Goal: Complete application form

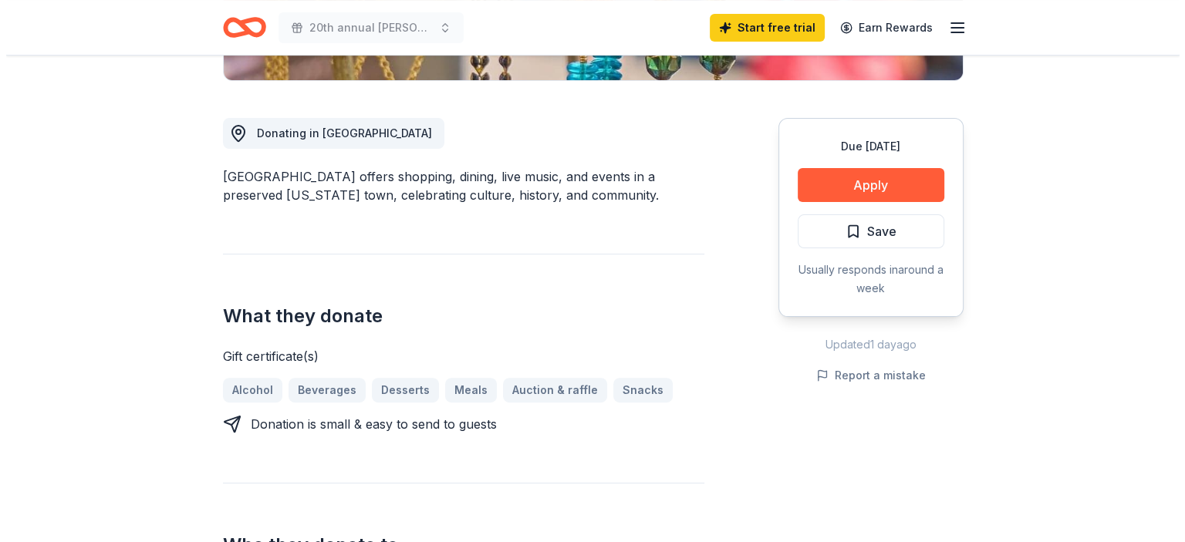
scroll to position [386, 0]
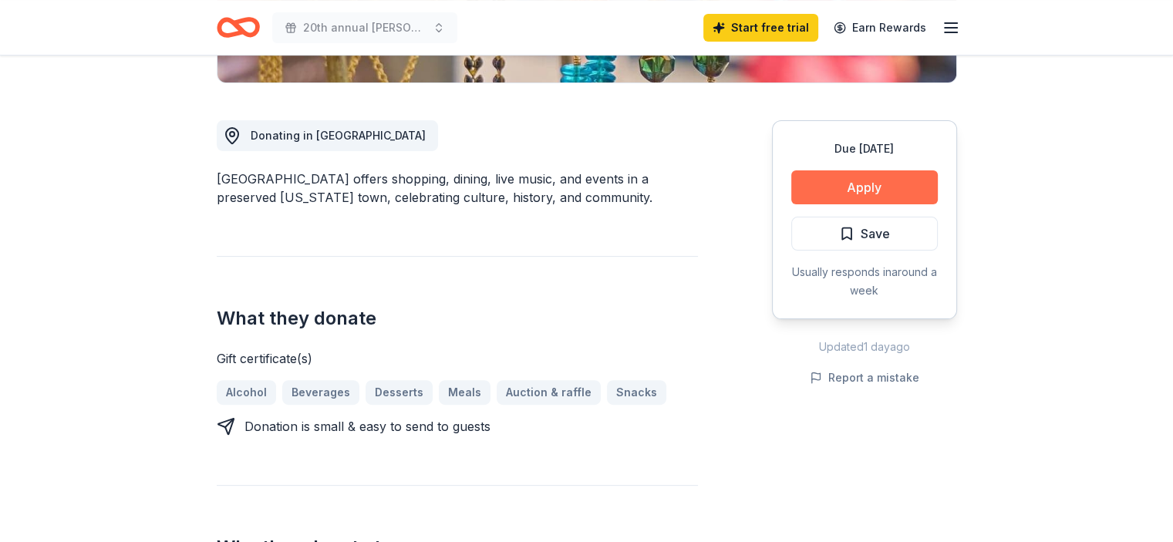
click at [910, 191] on button "Apply" at bounding box center [865, 187] width 147 height 34
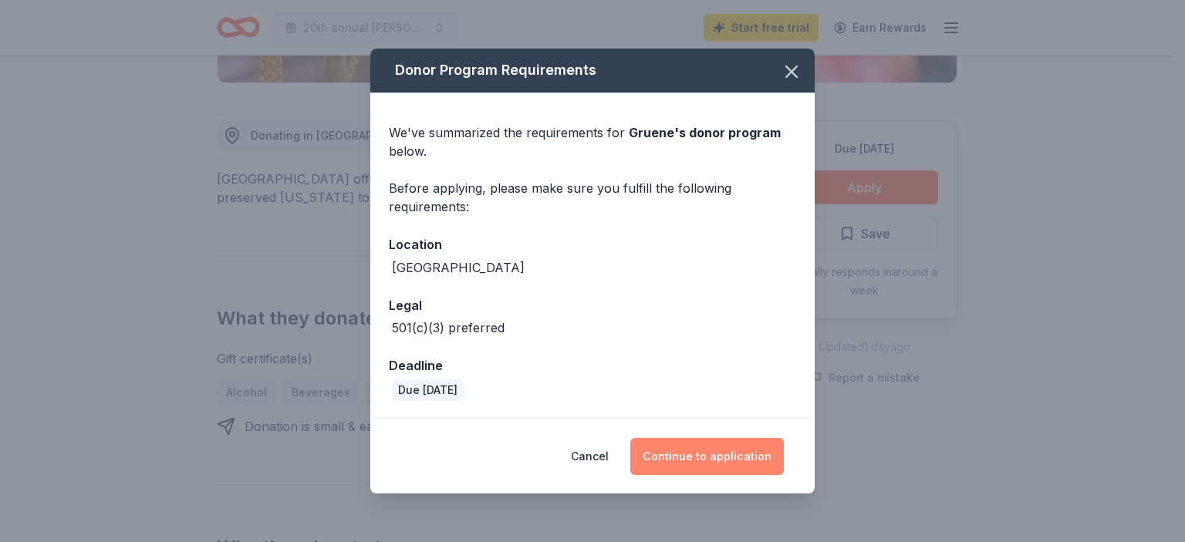
click at [717, 459] on button "Continue to application" at bounding box center [707, 456] width 154 height 37
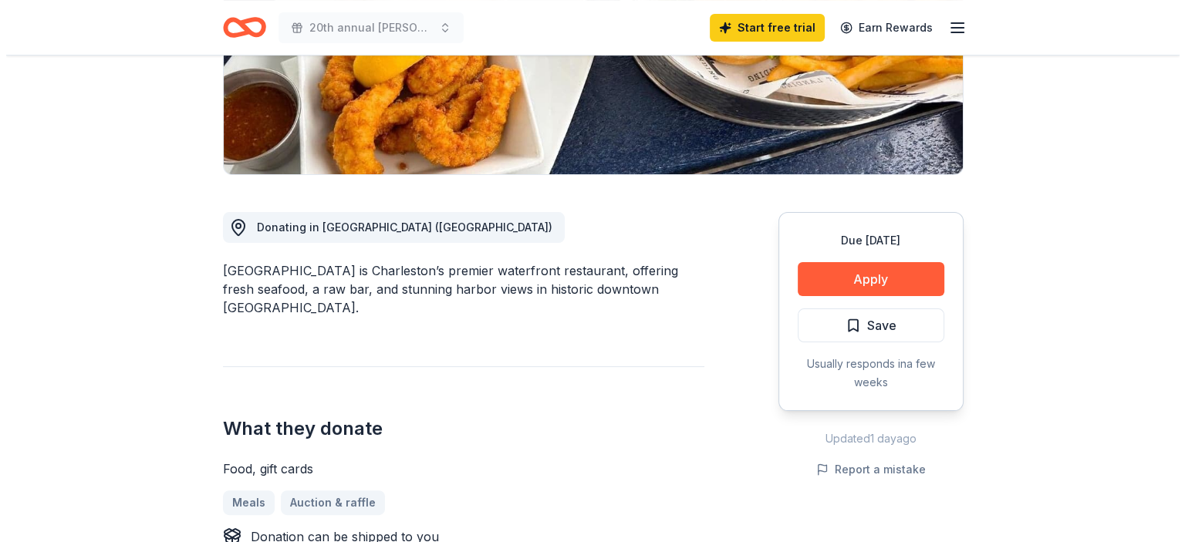
scroll to position [386, 0]
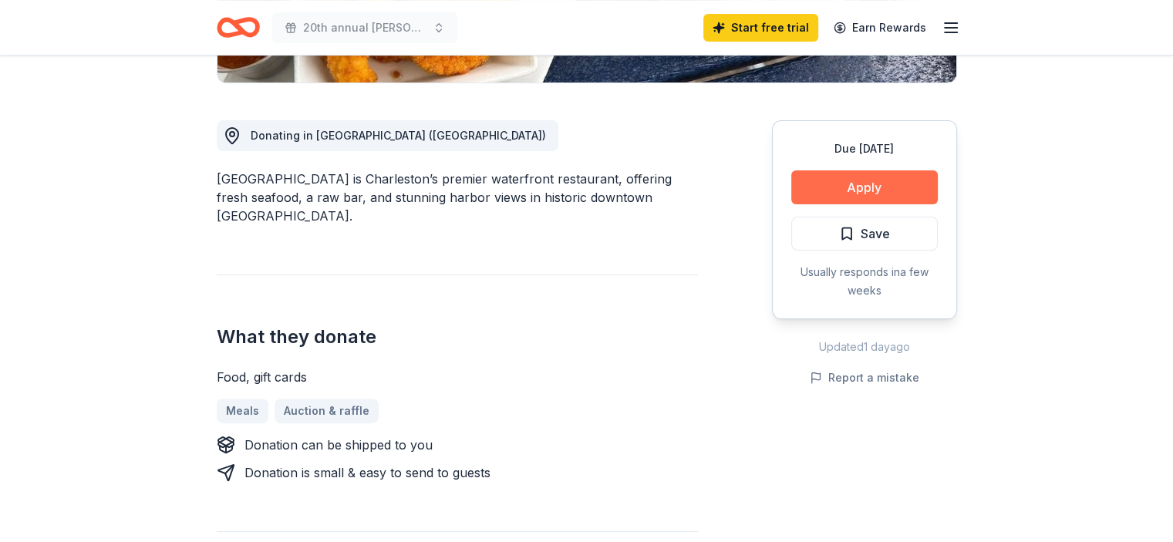
click at [876, 178] on button "Apply" at bounding box center [865, 187] width 147 height 34
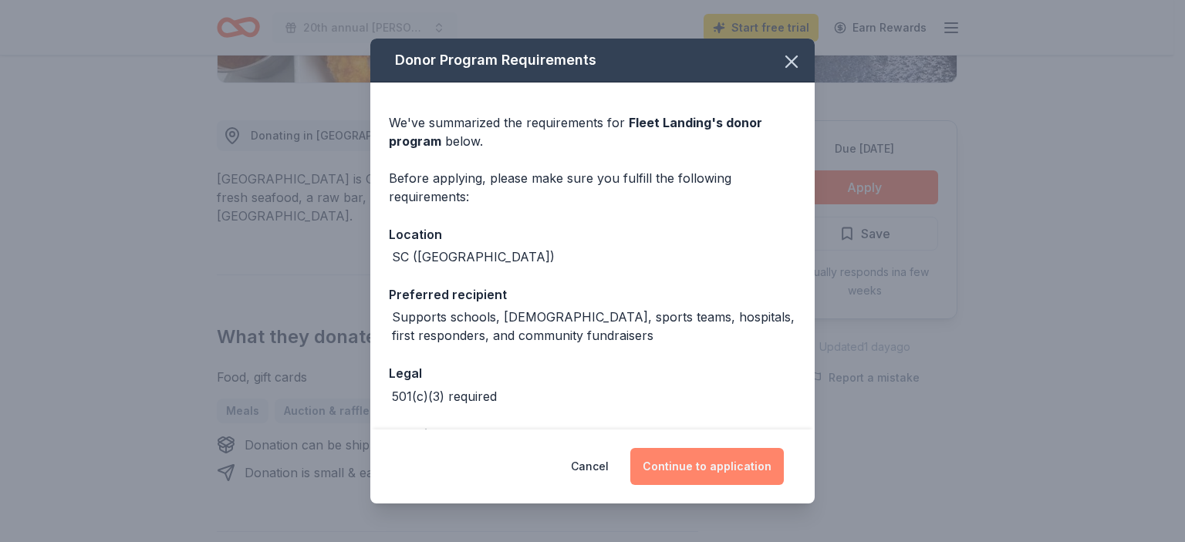
click at [713, 475] on button "Continue to application" at bounding box center [707, 466] width 154 height 37
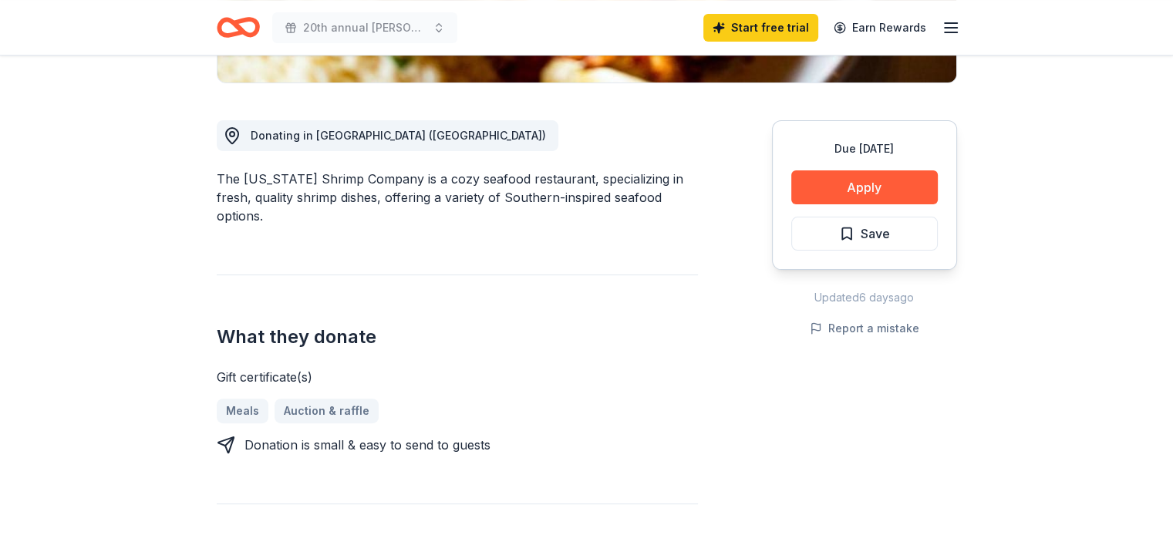
scroll to position [463, 0]
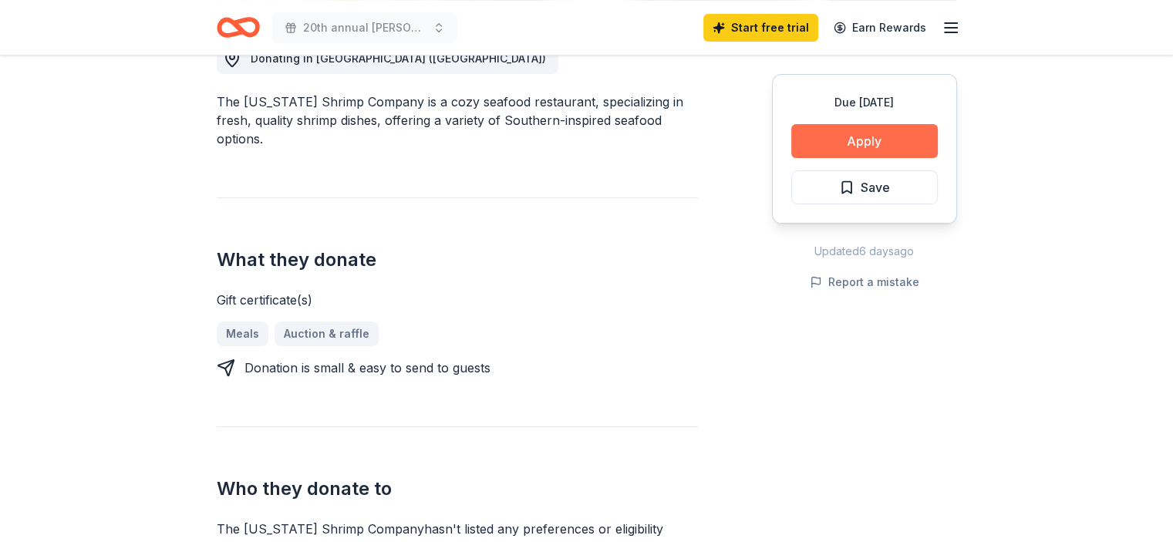
click at [894, 134] on button "Apply" at bounding box center [865, 141] width 147 height 34
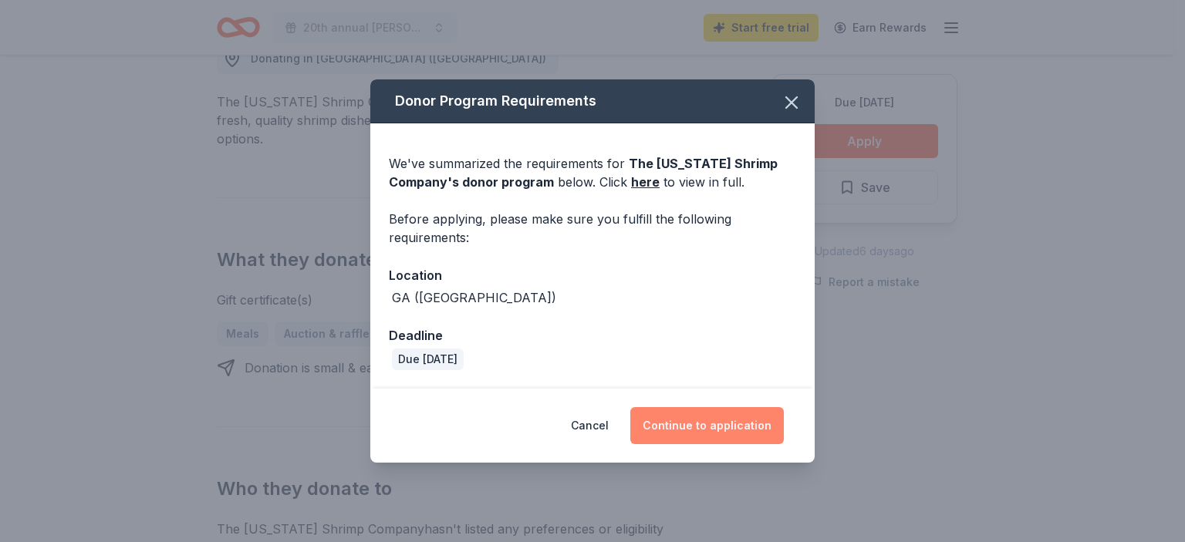
click at [733, 431] on button "Continue to application" at bounding box center [707, 425] width 154 height 37
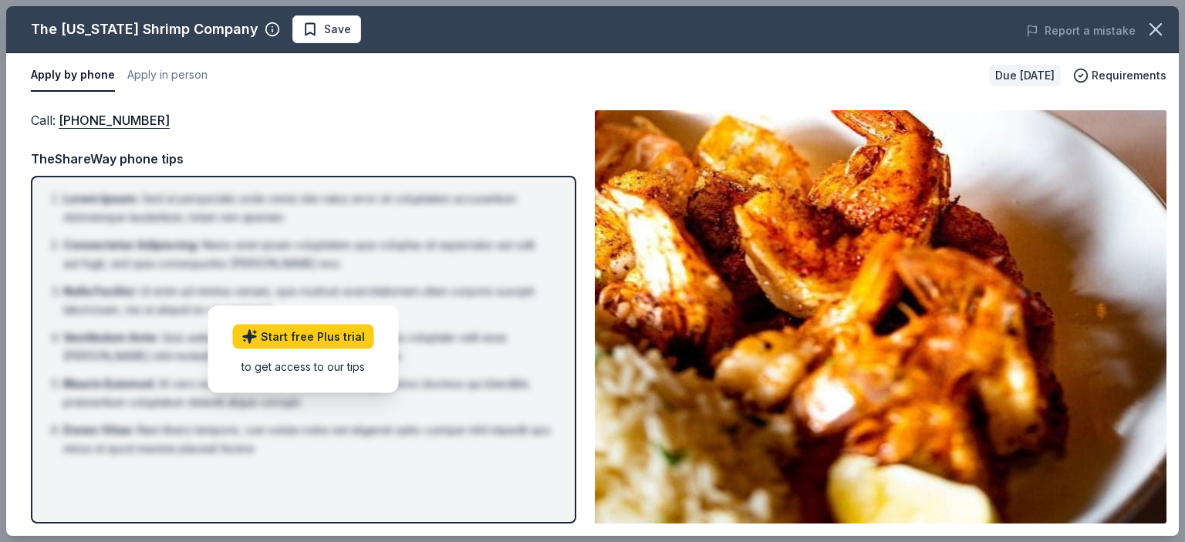
click at [412, 129] on div "Call : (770) 631-9114" at bounding box center [303, 120] width 545 height 20
click at [795, 295] on img at bounding box center [881, 317] width 572 height 414
click at [260, 363] on div "to get access to our tips" at bounding box center [303, 367] width 141 height 16
click at [290, 333] on link "Start free Plus trial" at bounding box center [303, 337] width 141 height 25
click at [1147, 33] on icon "button" at bounding box center [1156, 30] width 22 height 22
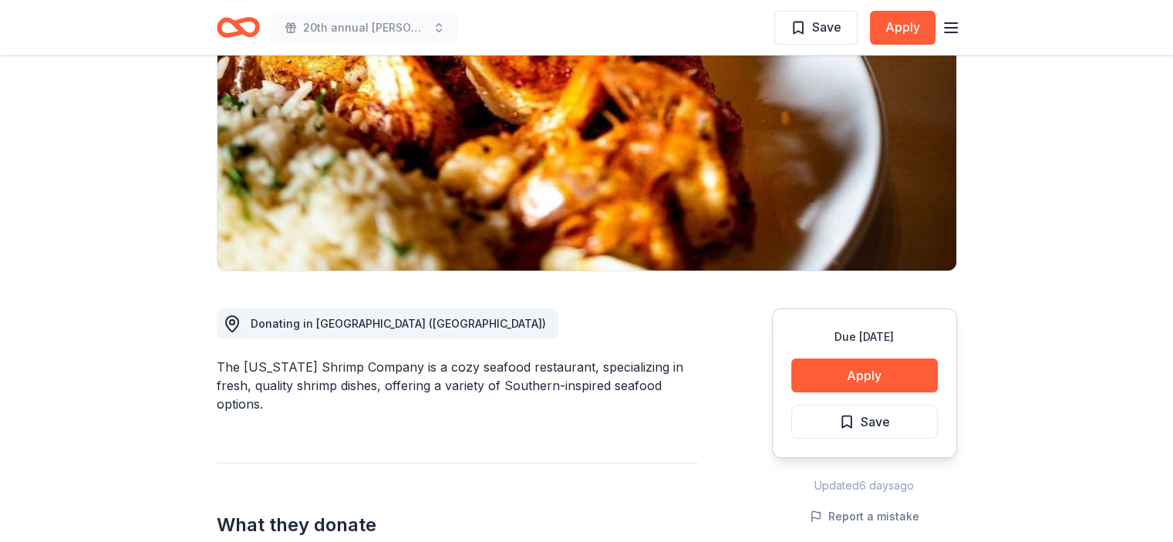
scroll to position [0, 0]
